Goal: Navigation & Orientation: Find specific page/section

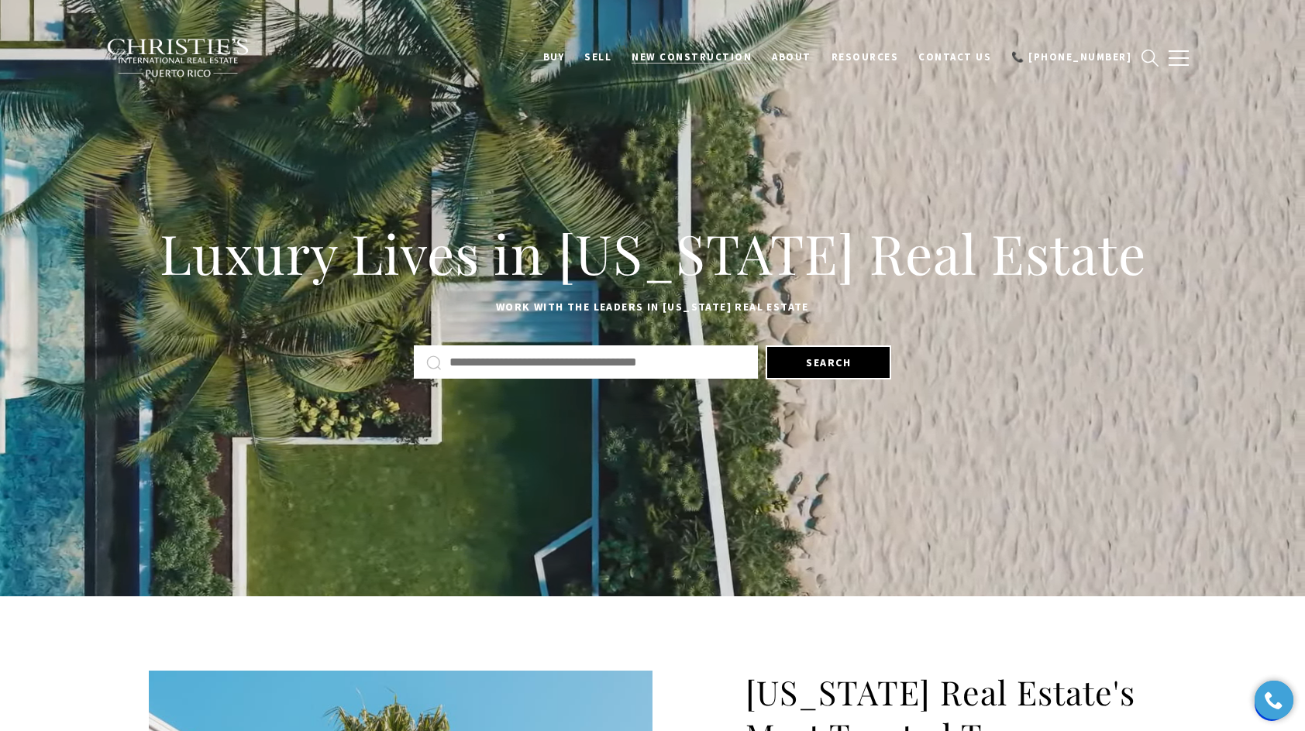
click at [747, 58] on span "New Construction" at bounding box center [691, 56] width 120 height 13
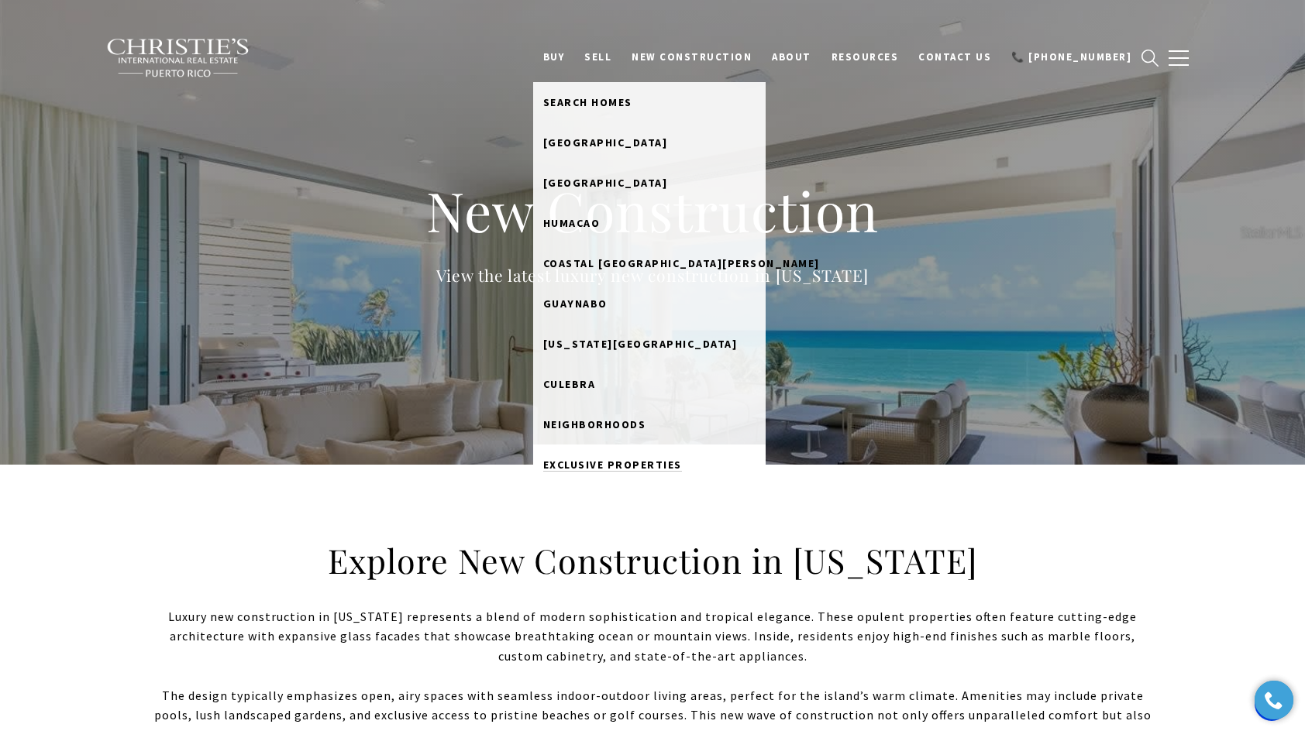
click at [628, 463] on span "Exclusive Properties" at bounding box center [612, 465] width 139 height 14
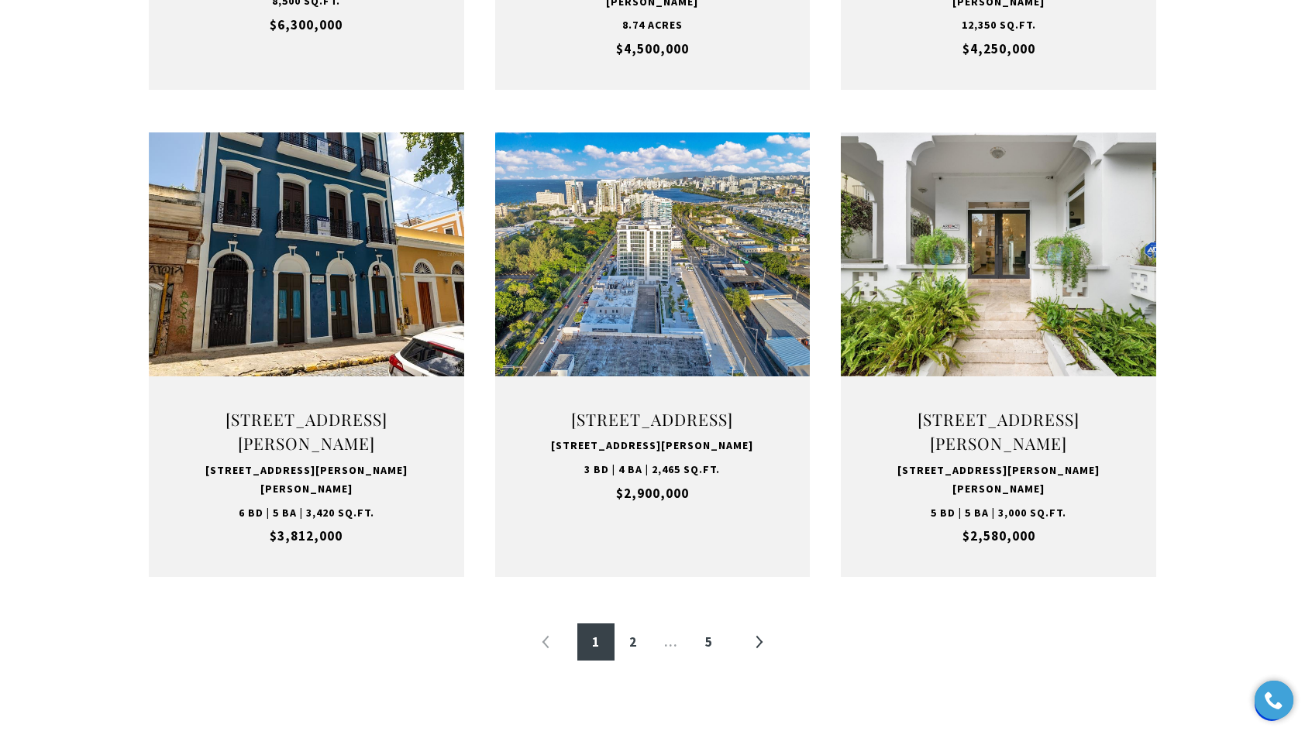
scroll to position [1481, 0]
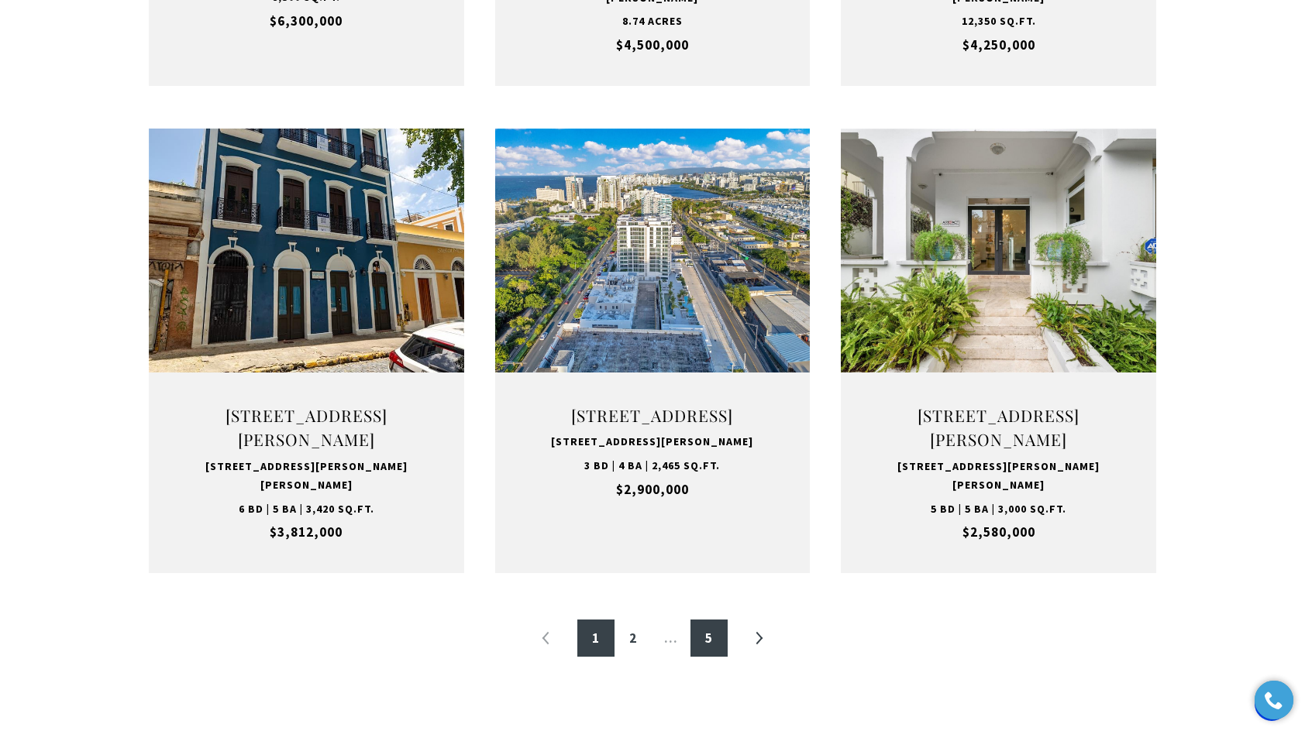
click at [717, 637] on link "5" at bounding box center [708, 638] width 37 height 37
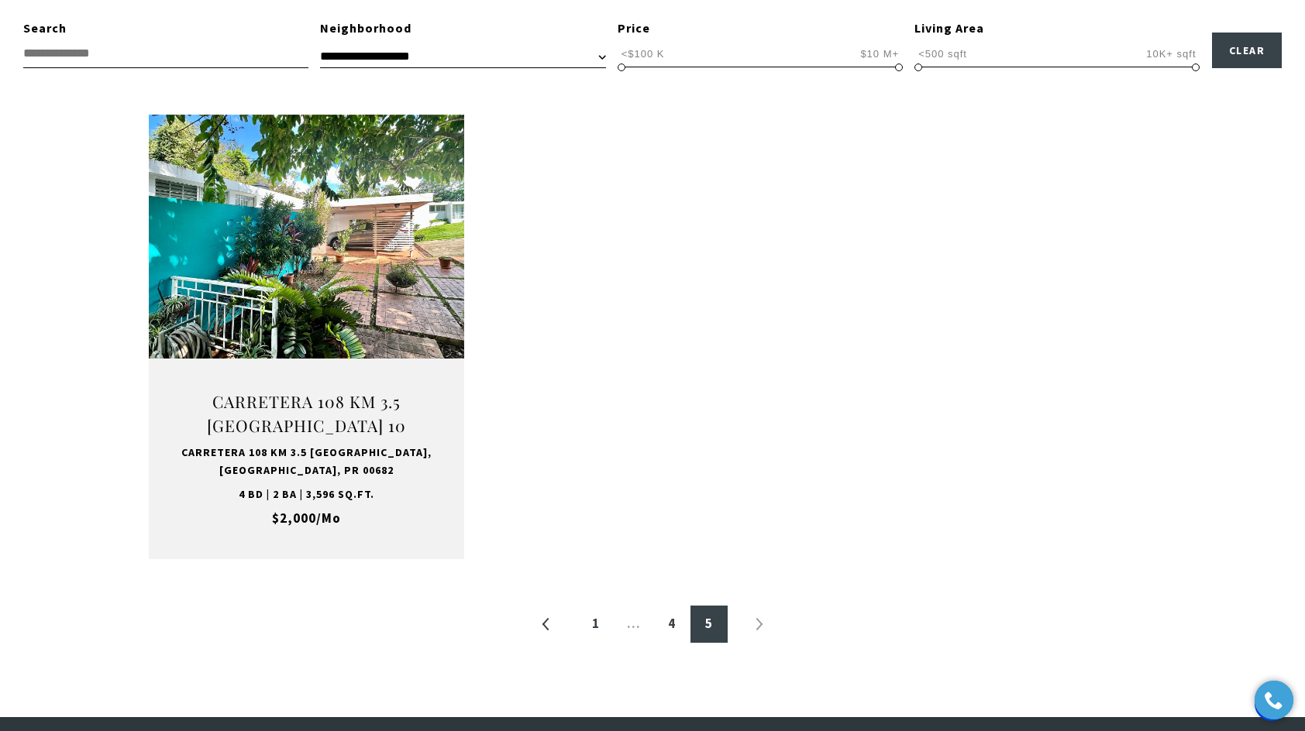
scroll to position [531, 0]
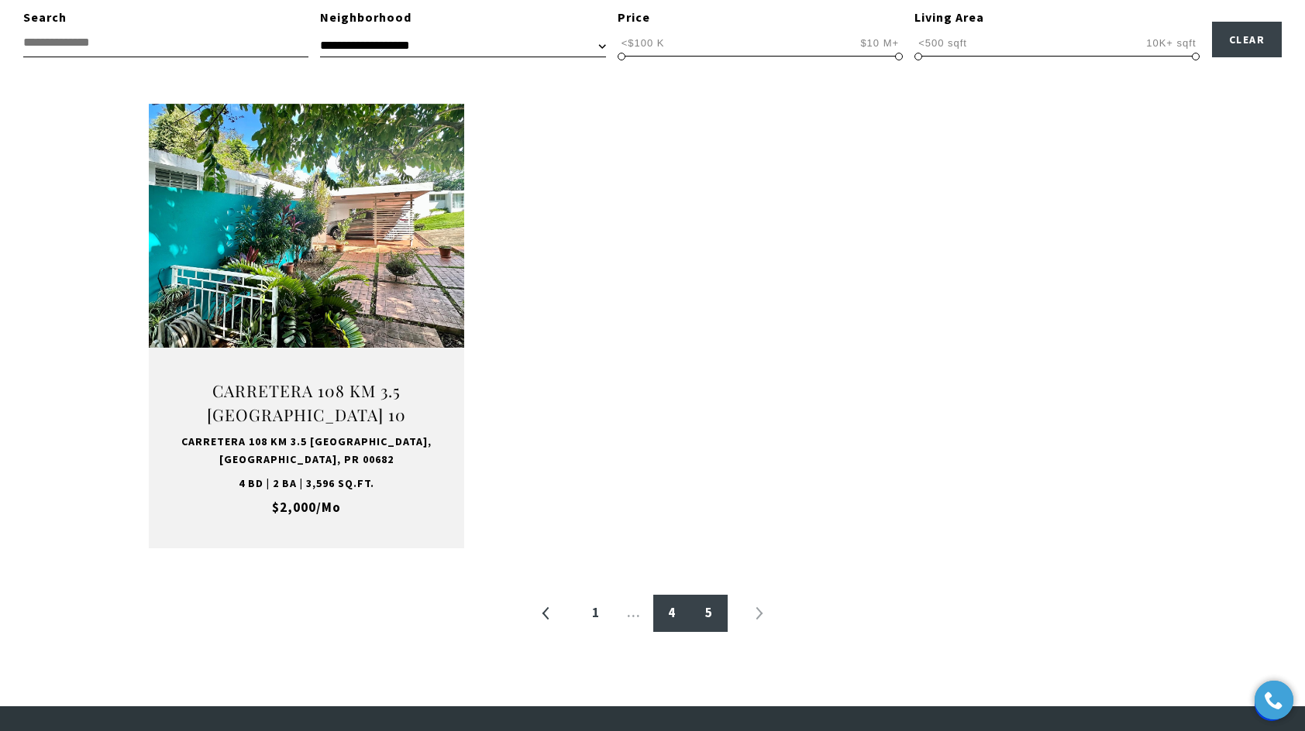
click at [676, 619] on link "4" at bounding box center [671, 613] width 37 height 37
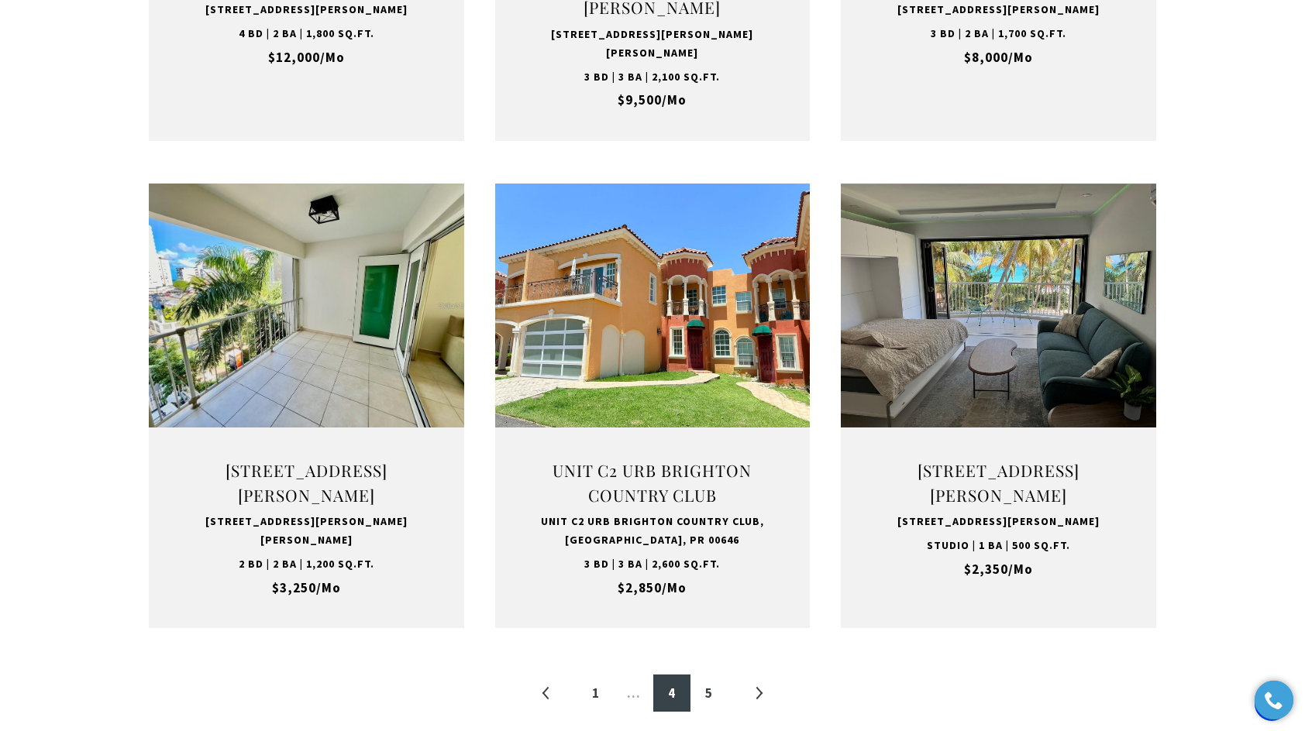
scroll to position [1408, 0]
